Goal: Information Seeking & Learning: Learn about a topic

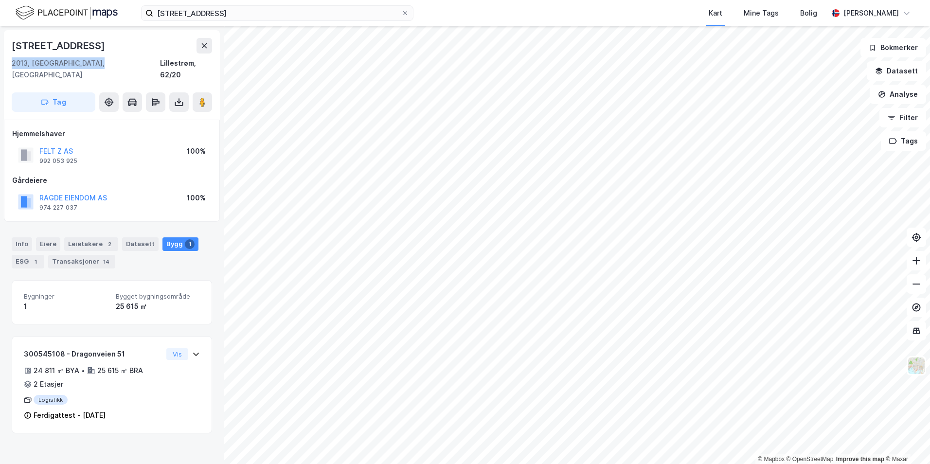
click at [101, 58] on div "2013, Skjetten, Akershus Lillestrøm, 62/20" at bounding box center [112, 68] width 200 height 23
drag, startPoint x: 57, startPoint y: 58, endPoint x: 11, endPoint y: 49, distance: 47.7
click at [11, 49] on div "Dragonveien 51 2013, Skjetten, Akershus Lillestrøm, 62/20 Tag" at bounding box center [112, 75] width 216 height 90
copy div "Dragonveien 51 2013, Skjetten, Akershus"
click at [138, 55] on div "Dragonveien 51 2013, Skjetten, Akershus Lillestrøm, 62/20" at bounding box center [112, 59] width 200 height 43
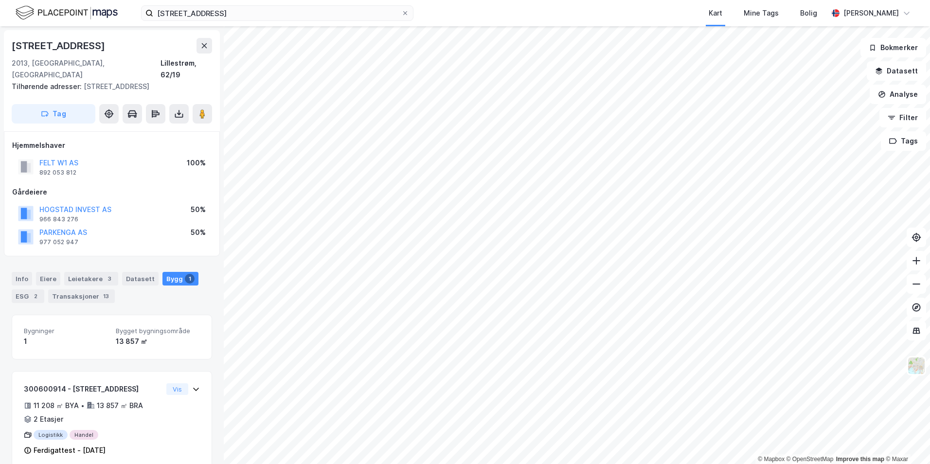
scroll to position [4, 0]
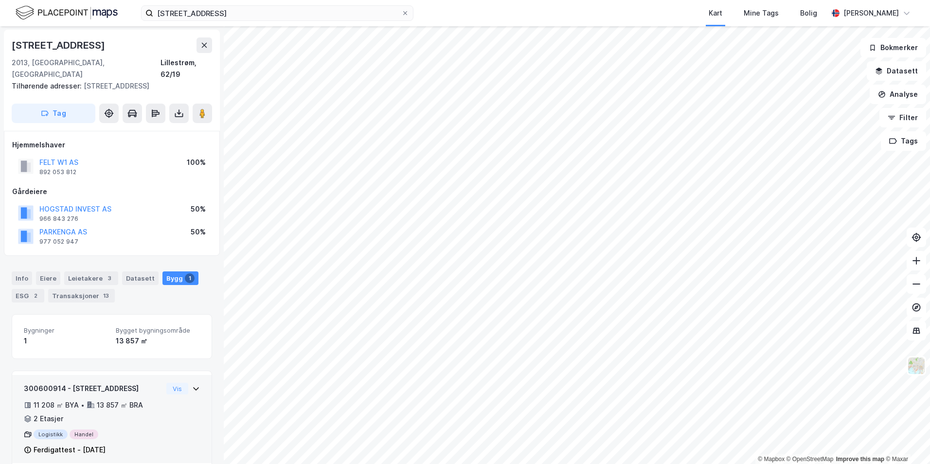
scroll to position [4, 0]
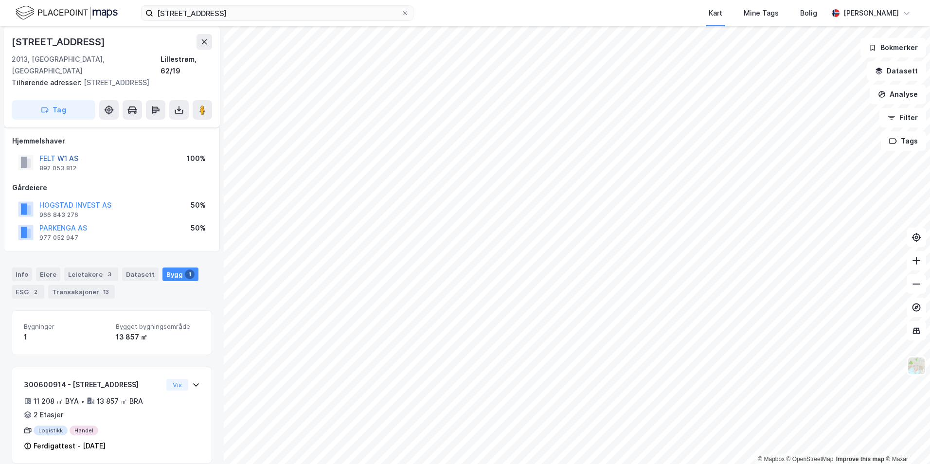
click at [0, 0] on button "FELT W1 AS" at bounding box center [0, 0] width 0 height 0
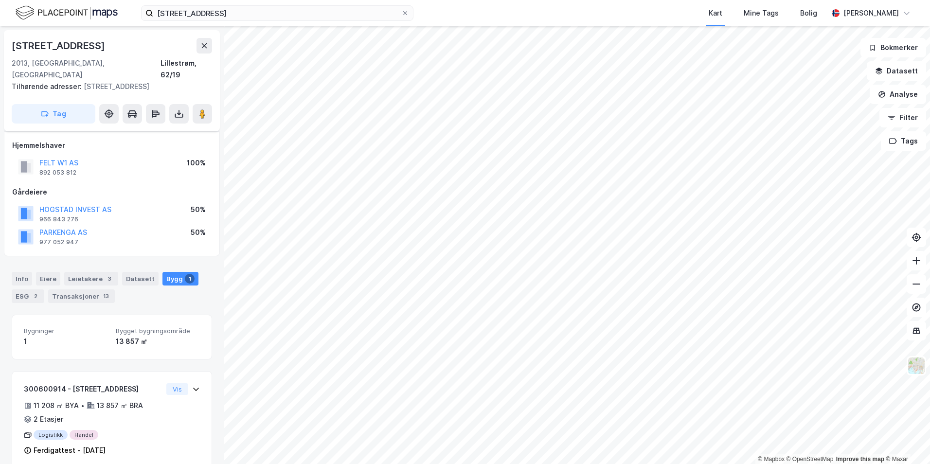
scroll to position [4, 0]
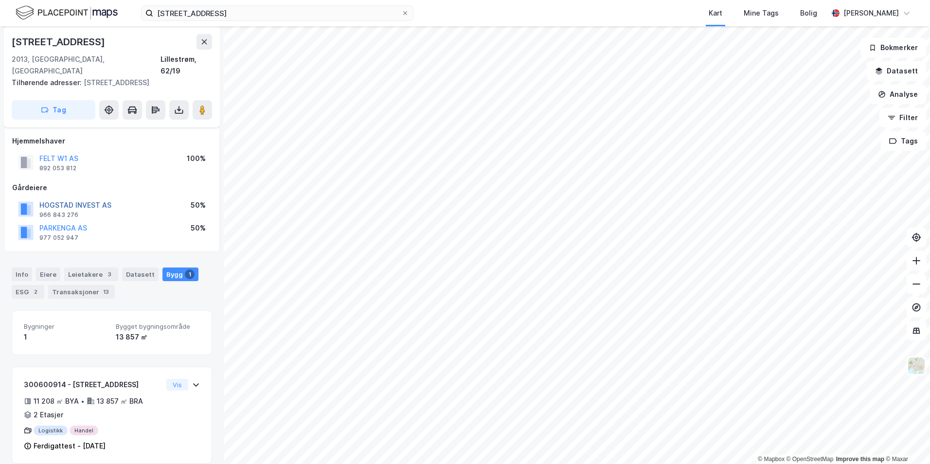
click at [0, 0] on button "HOGSTAD INVEST AS" at bounding box center [0, 0] width 0 height 0
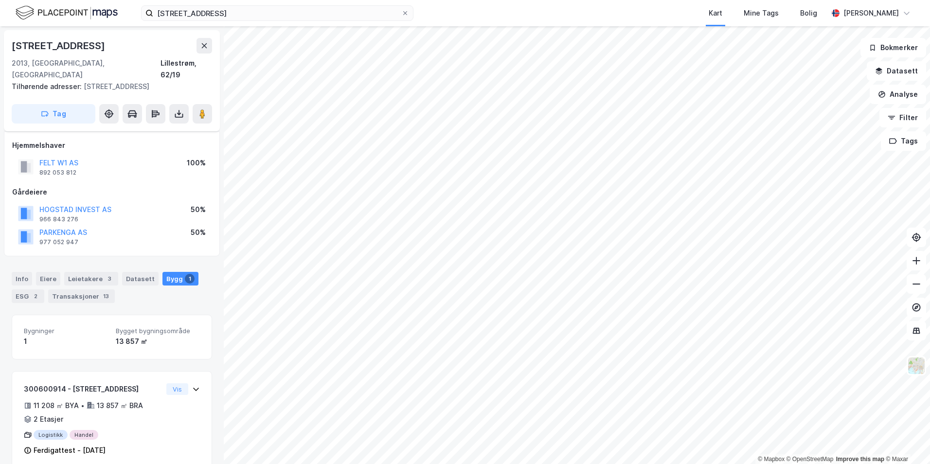
scroll to position [4, 0]
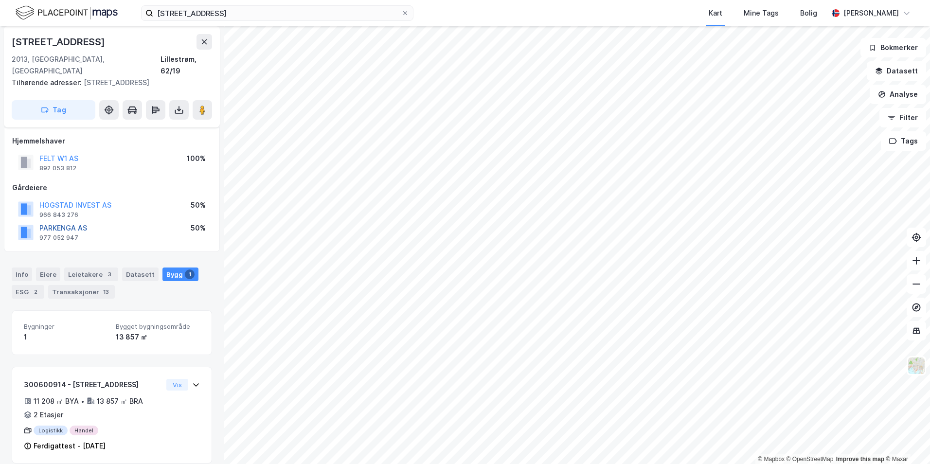
click at [0, 0] on button "PARKENGA AS" at bounding box center [0, 0] width 0 height 0
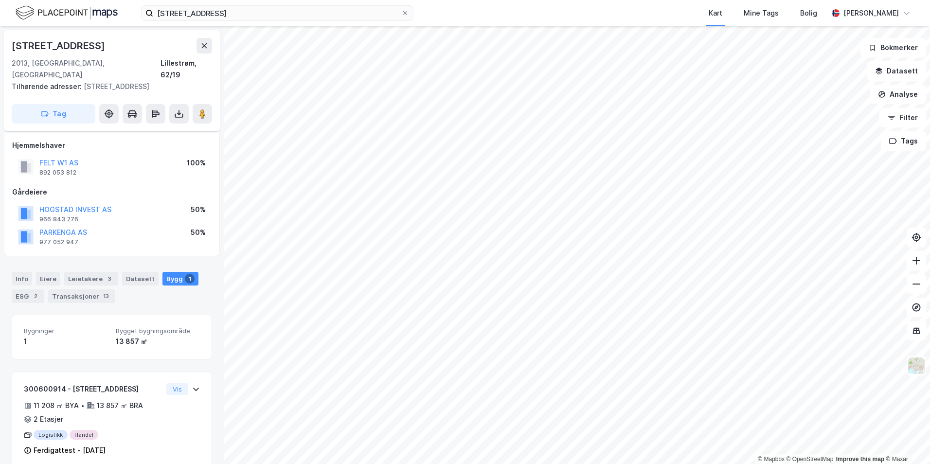
scroll to position [4, 0]
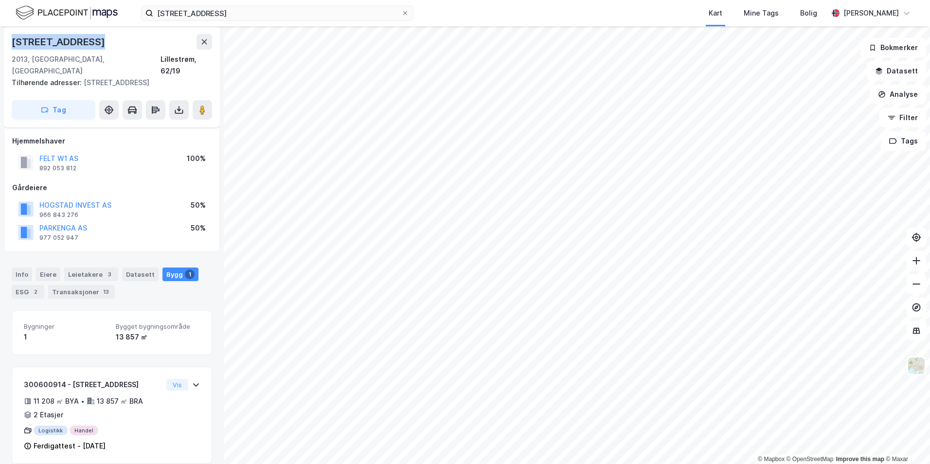
drag, startPoint x: 54, startPoint y: 38, endPoint x: 13, endPoint y: 37, distance: 40.9
click at [13, 37] on div "Sanitetsveien 15" at bounding box center [112, 42] width 200 height 16
copy div "Sanitetsveien 15"
click at [0, 0] on button "FELT W1 AS" at bounding box center [0, 0] width 0 height 0
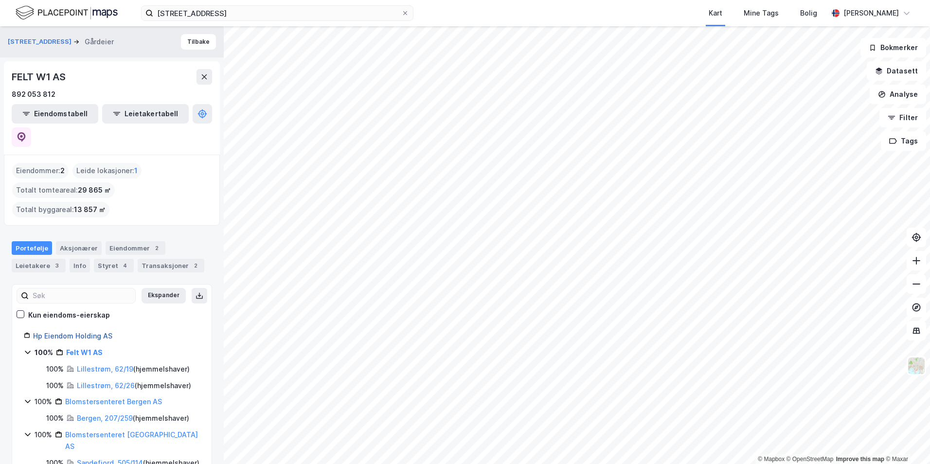
click at [101, 332] on link "Hp Eiendom Holding AS" at bounding box center [72, 336] width 79 height 8
drag, startPoint x: 66, startPoint y: 76, endPoint x: 12, endPoint y: 77, distance: 53.5
click at [12, 77] on div "FELT W1 AS" at bounding box center [40, 77] width 56 height 16
copy div "FELT W1 AS"
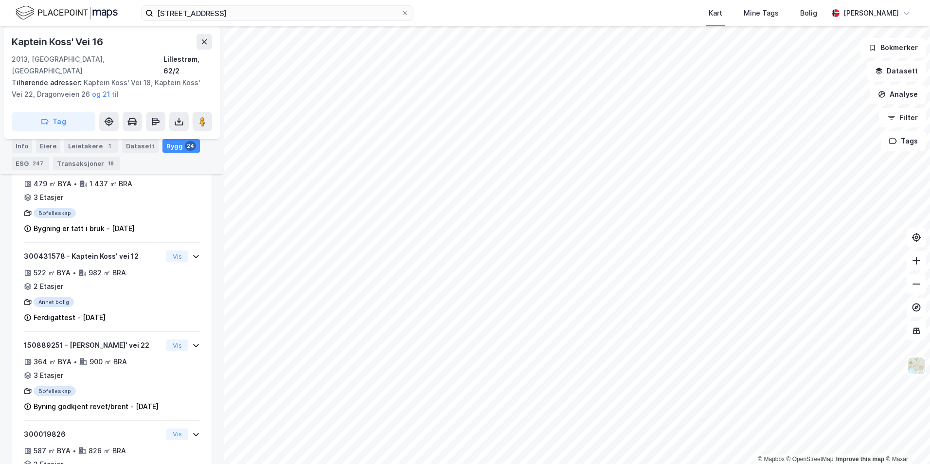
scroll to position [471, 0]
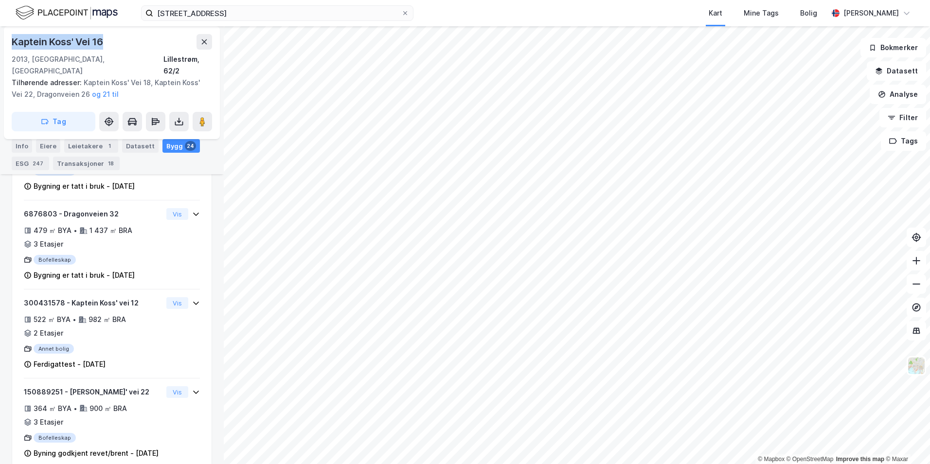
click at [13, 40] on div "Kaptein Koss' Vei 16" at bounding box center [58, 42] width 93 height 16
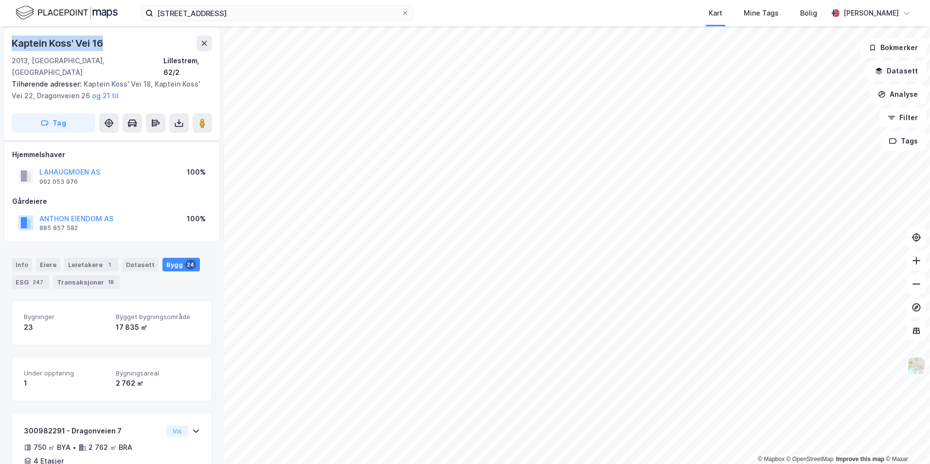
scroll to position [0, 0]
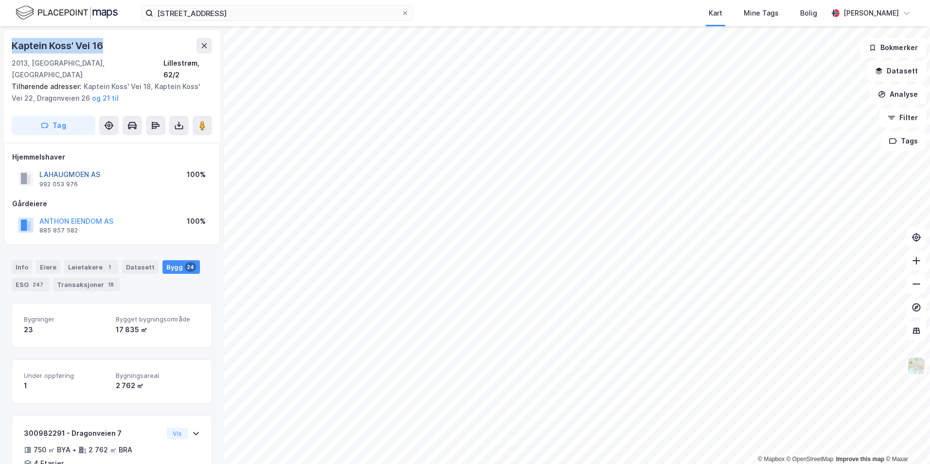
click at [0, 0] on button "LAHAUGMOEN AS" at bounding box center [0, 0] width 0 height 0
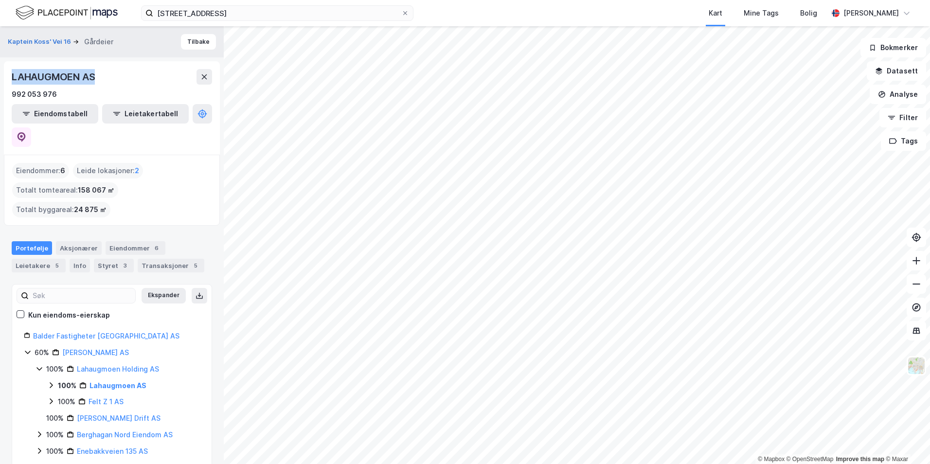
drag, startPoint x: 96, startPoint y: 75, endPoint x: 11, endPoint y: 76, distance: 85.6
click at [11, 76] on div "LAHAUGMOEN AS 992 053 976 Eiendomstabell Leietakertabell" at bounding box center [112, 107] width 216 height 93
drag, startPoint x: 11, startPoint y: 76, endPoint x: 20, endPoint y: 78, distance: 9.8
copy div "LAHAUGMOEN AS"
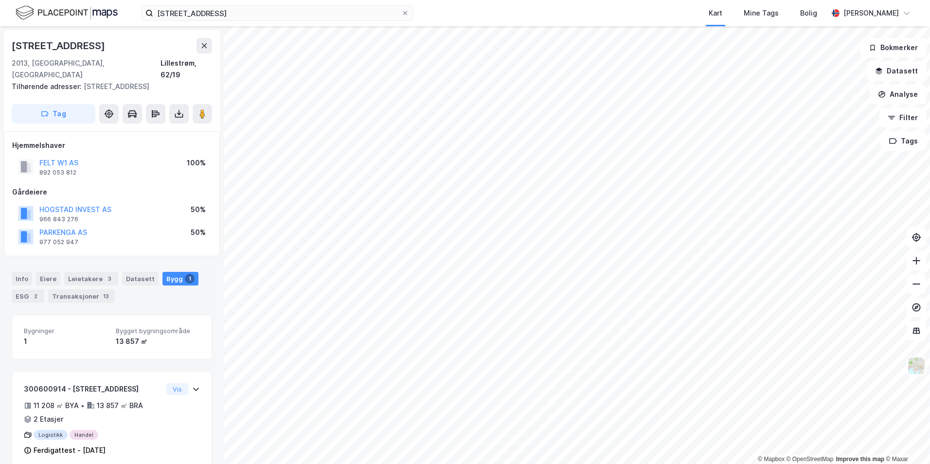
scroll to position [0, 0]
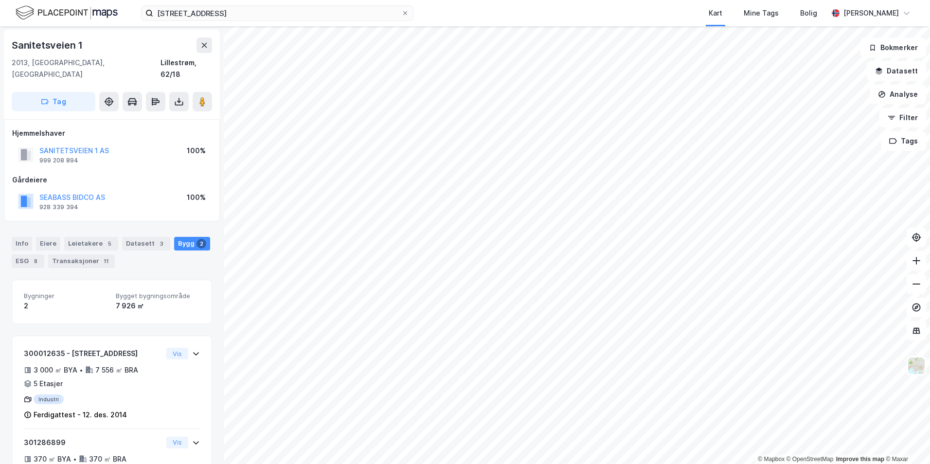
scroll to position [58, 0]
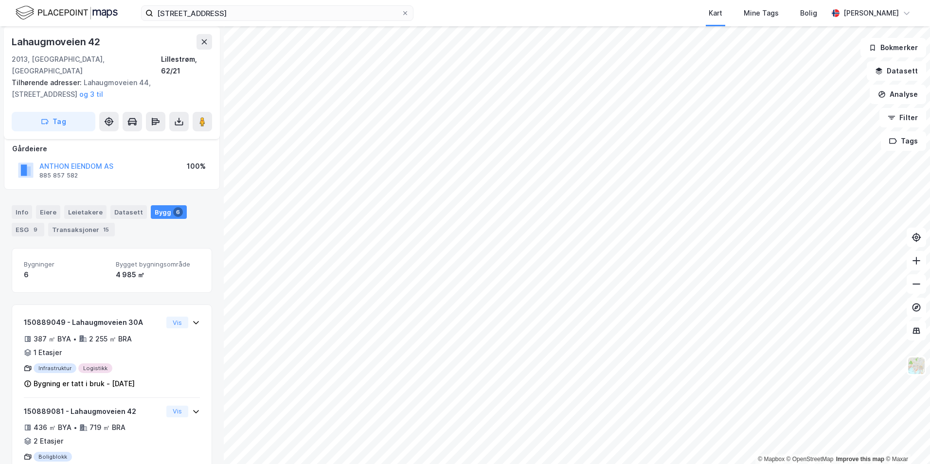
scroll to position [37, 0]
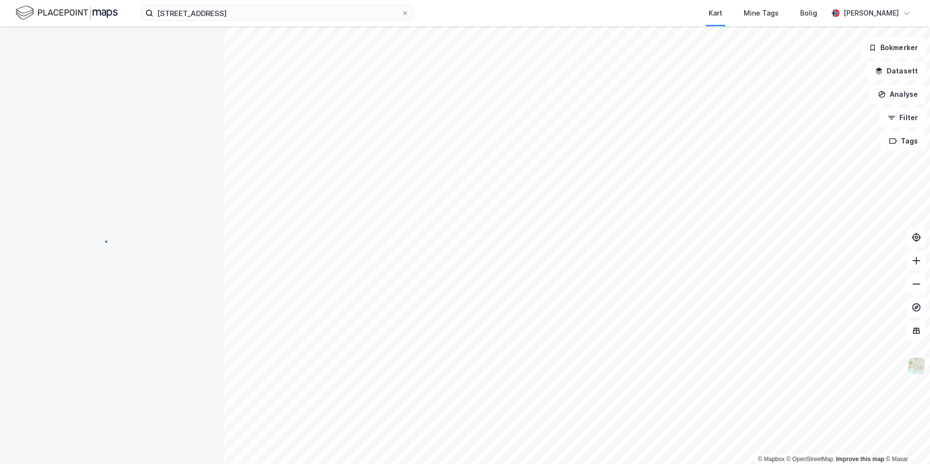
scroll to position [4, 0]
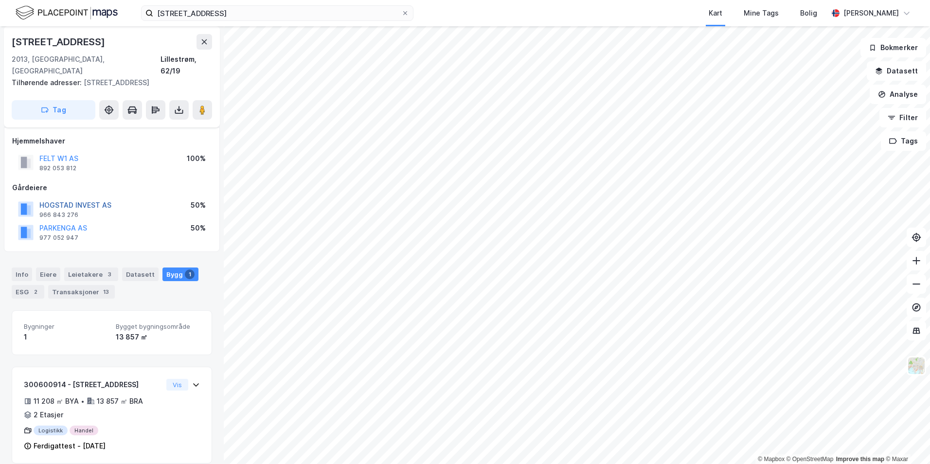
click at [0, 0] on button "HOGSTAD INVEST AS" at bounding box center [0, 0] width 0 height 0
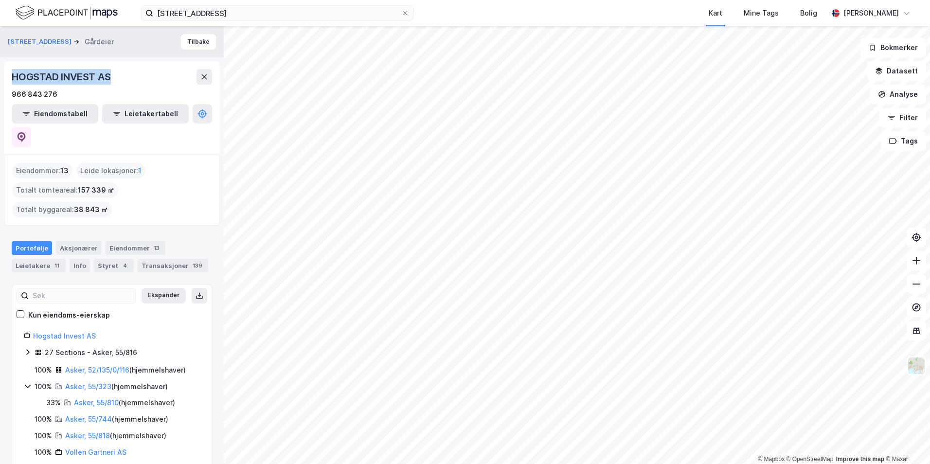
drag, startPoint x: 106, startPoint y: 75, endPoint x: 15, endPoint y: 70, distance: 91.6
click at [15, 70] on div "HOGSTAD INVEST AS" at bounding box center [62, 77] width 101 height 16
drag, startPoint x: 15, startPoint y: 70, endPoint x: 35, endPoint y: 77, distance: 21.2
copy div "HOGSTAD INVEST AS"
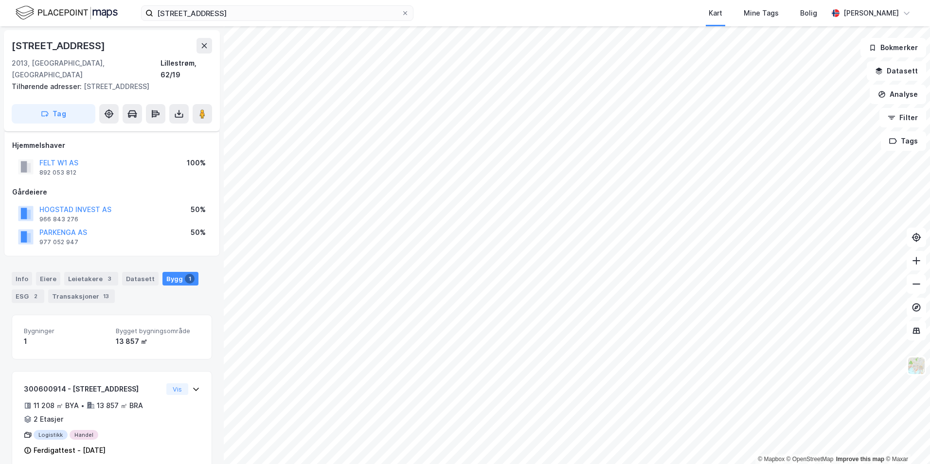
scroll to position [4, 0]
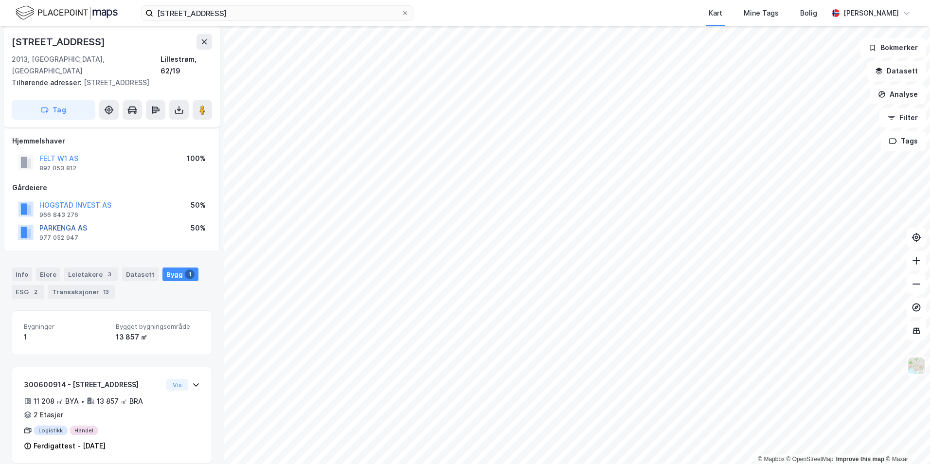
click at [0, 0] on button "PARKENGA AS" at bounding box center [0, 0] width 0 height 0
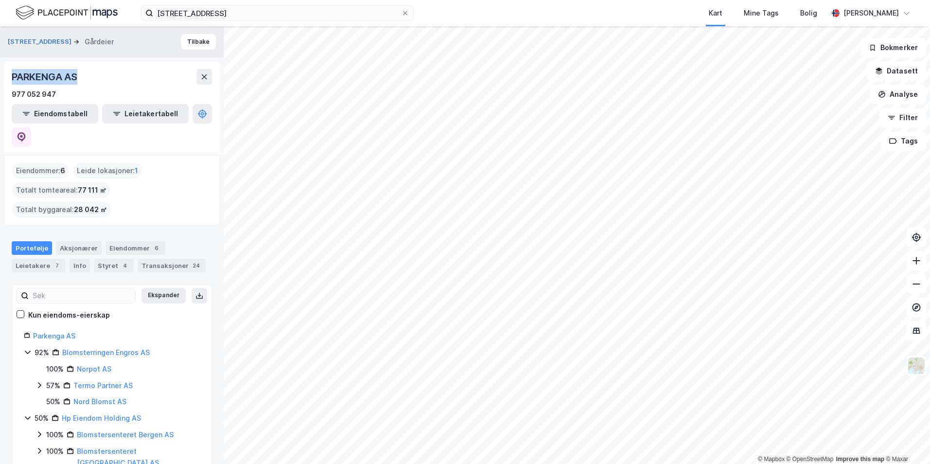
drag, startPoint x: 31, startPoint y: 72, endPoint x: 10, endPoint y: 69, distance: 21.2
click at [10, 69] on div "PARKENGA AS 977 052 947 Eiendomstabell Leietakertabell" at bounding box center [112, 107] width 216 height 93
drag, startPoint x: 10, startPoint y: 69, endPoint x: 26, endPoint y: 70, distance: 15.6
copy div "PARKENGA AS"
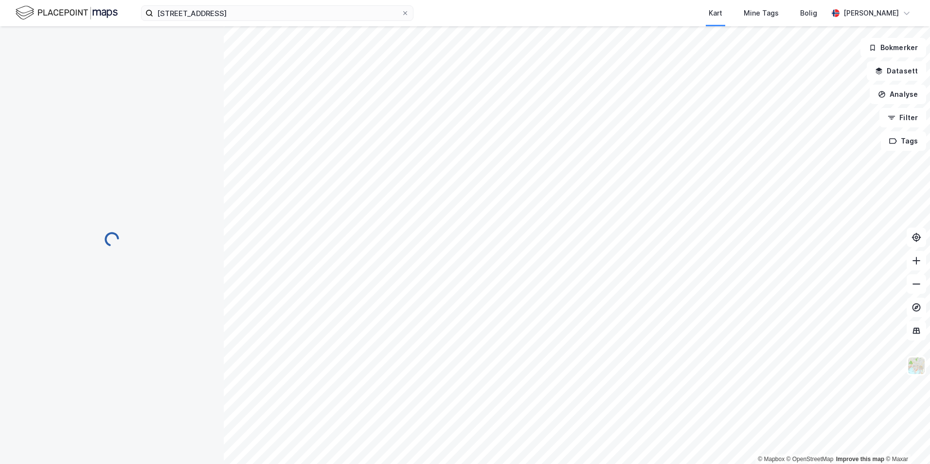
scroll to position [4, 0]
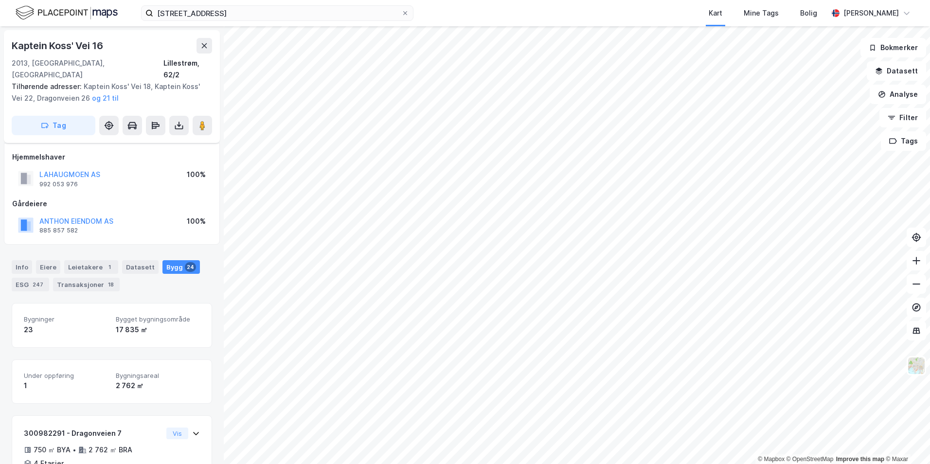
scroll to position [4, 0]
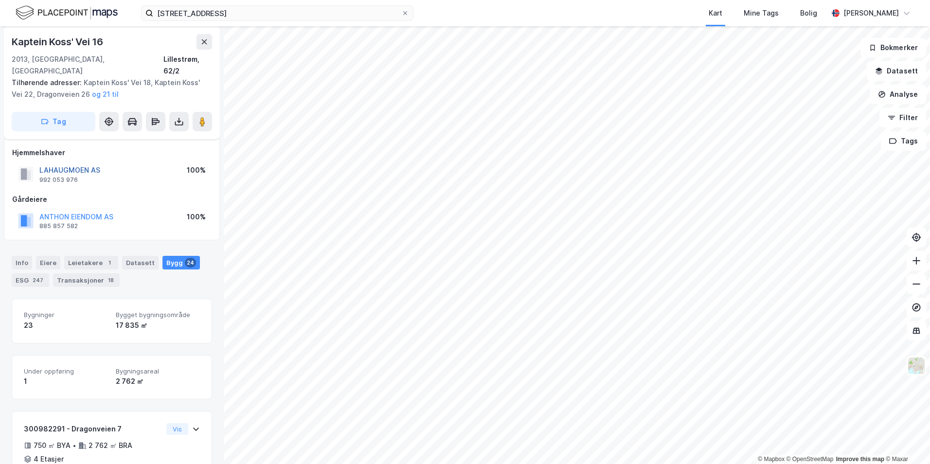
click at [0, 0] on button "LAHAUGMOEN AS" at bounding box center [0, 0] width 0 height 0
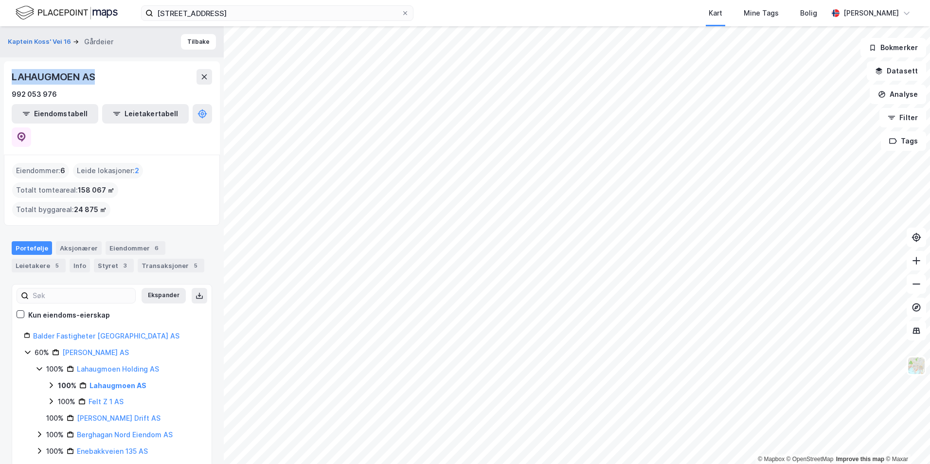
drag, startPoint x: 98, startPoint y: 76, endPoint x: 13, endPoint y: 78, distance: 85.2
click at [13, 78] on div "LAHAUGMOEN AS" at bounding box center [54, 77] width 85 height 16
drag, startPoint x: 13, startPoint y: 78, endPoint x: 33, endPoint y: 77, distance: 20.0
copy div "LAHAUGMOEN AS"
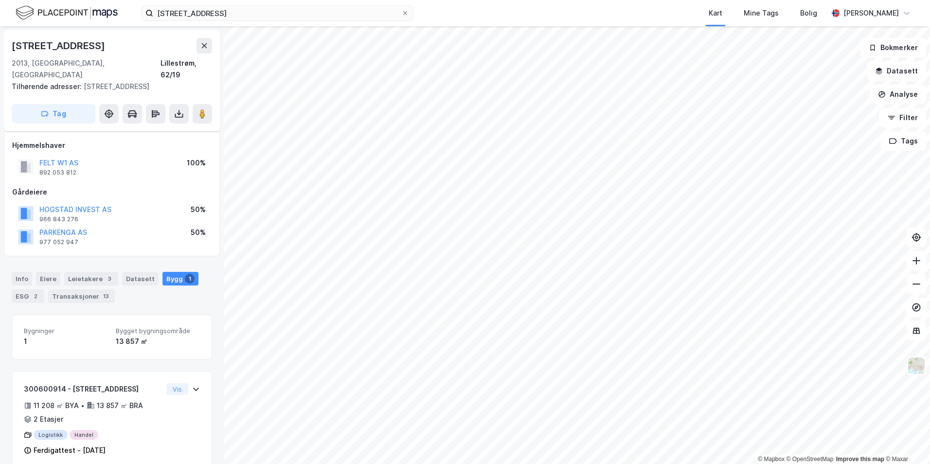
scroll to position [4, 0]
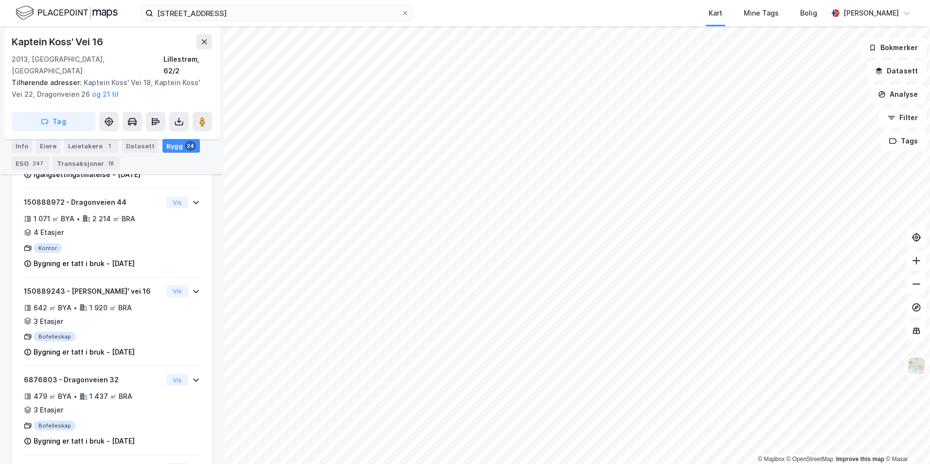
scroll to position [382, 0]
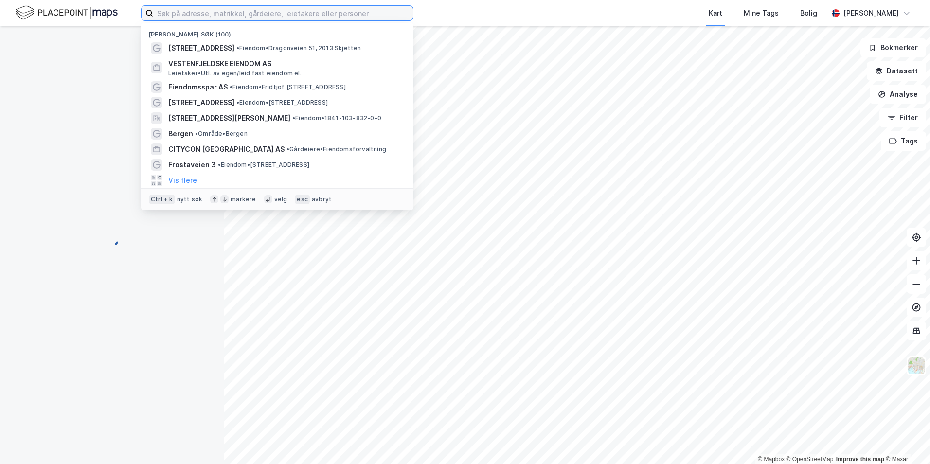
paste input "Frostaveien 3"
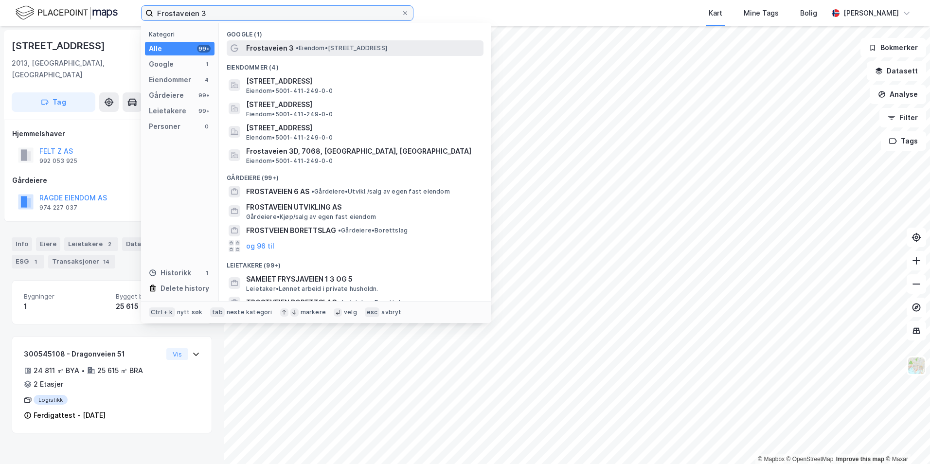
type input "Frostaveien 3"
click at [278, 41] on div "Frostaveien 3 • Eiendom • Frostaveien 3, 7068 Trondheim" at bounding box center [355, 48] width 257 height 16
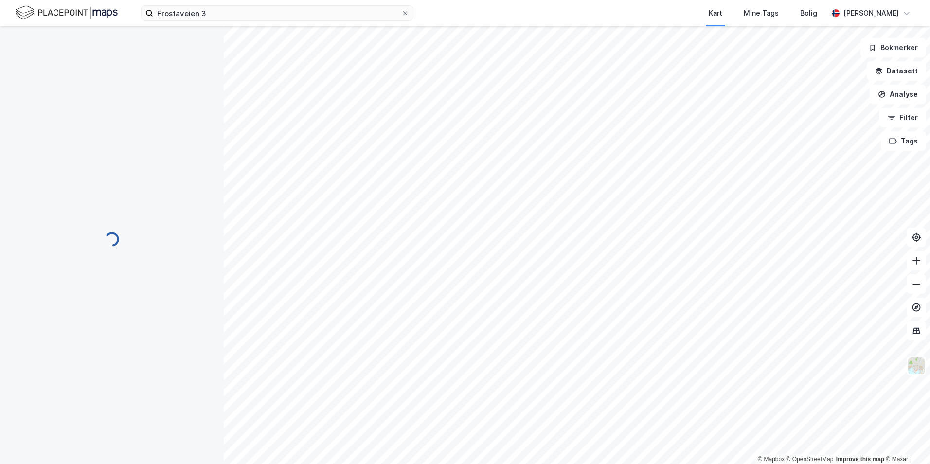
scroll to position [51, 0]
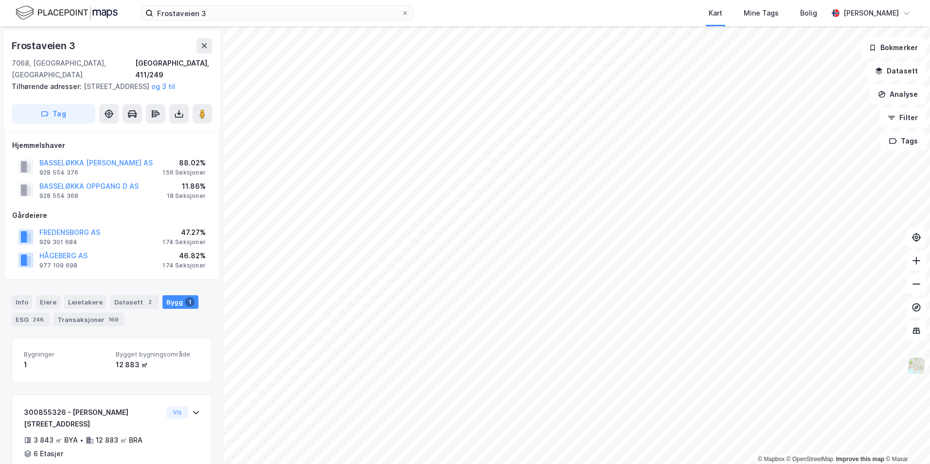
scroll to position [0, 0]
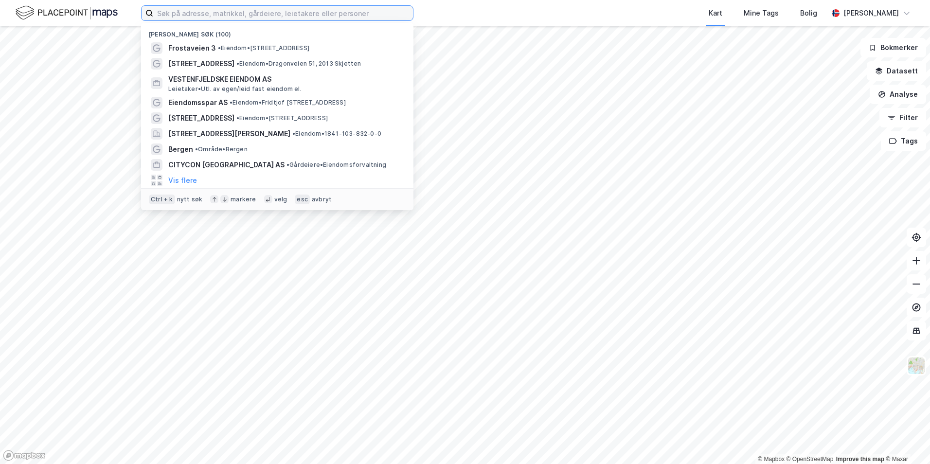
paste input "Frostaveien 3"
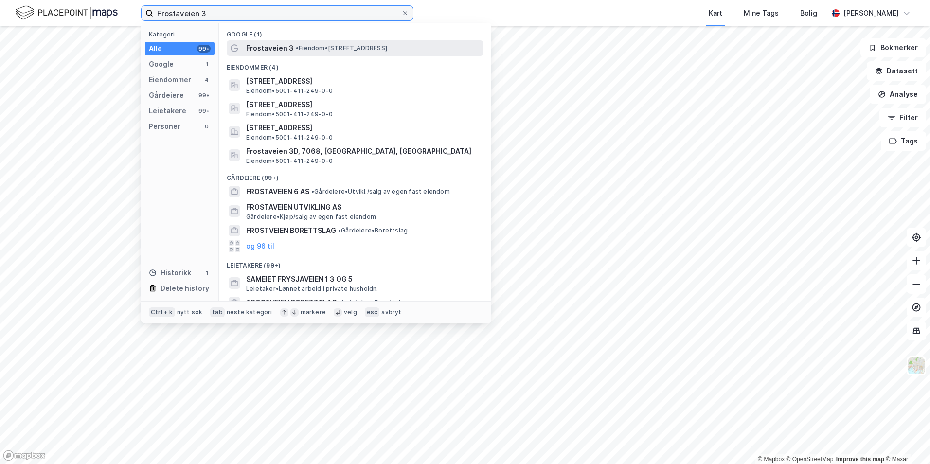
type input "Frostaveien 3"
click at [267, 53] on span "Frostaveien 3" at bounding box center [270, 48] width 48 height 12
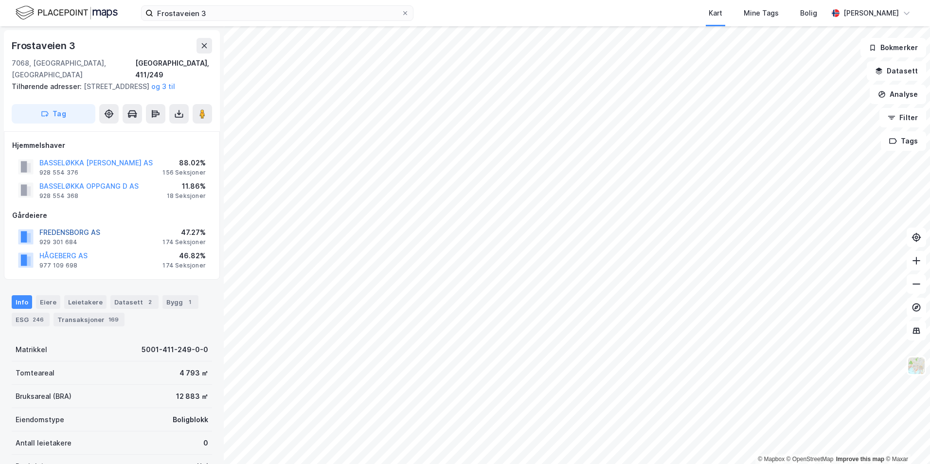
click at [0, 0] on button "FREDENSBORG AS" at bounding box center [0, 0] width 0 height 0
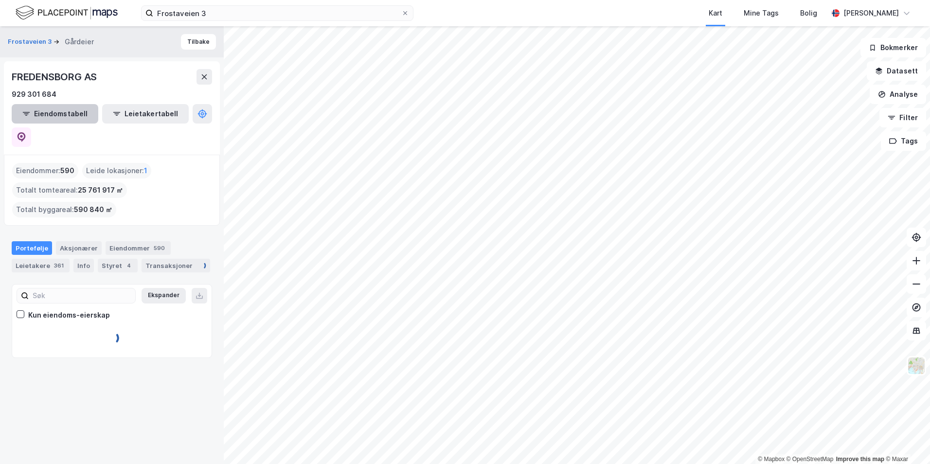
click at [66, 114] on button "Eiendomstabell" at bounding box center [55, 113] width 87 height 19
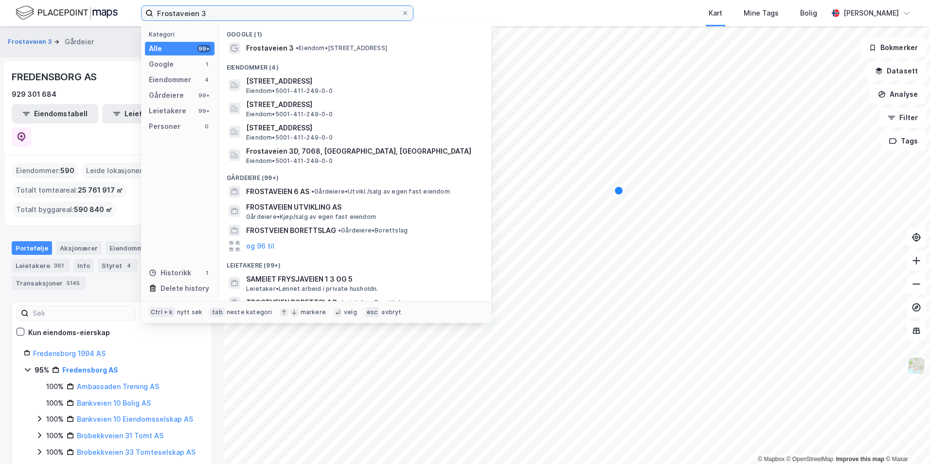
click at [272, 8] on input "Frostaveien 3" at bounding box center [277, 13] width 248 height 15
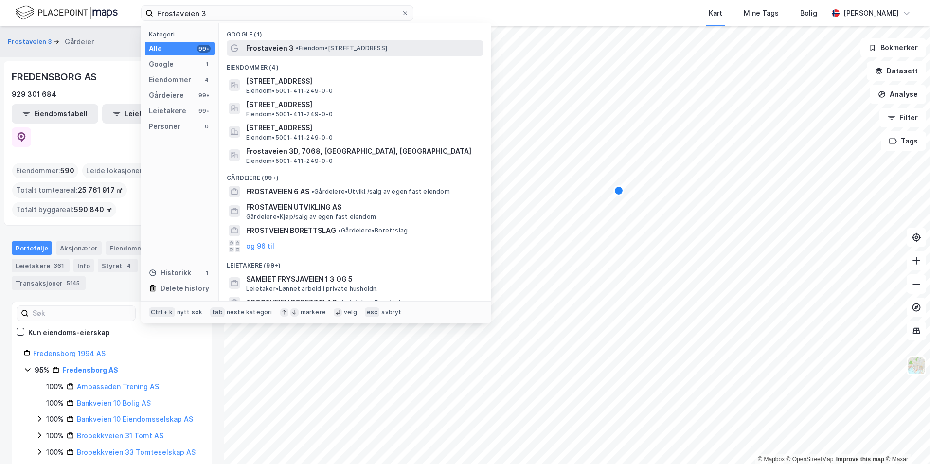
click at [274, 43] on span "Frostaveien 3" at bounding box center [270, 48] width 48 height 12
